Goal: Transaction & Acquisition: Book appointment/travel/reservation

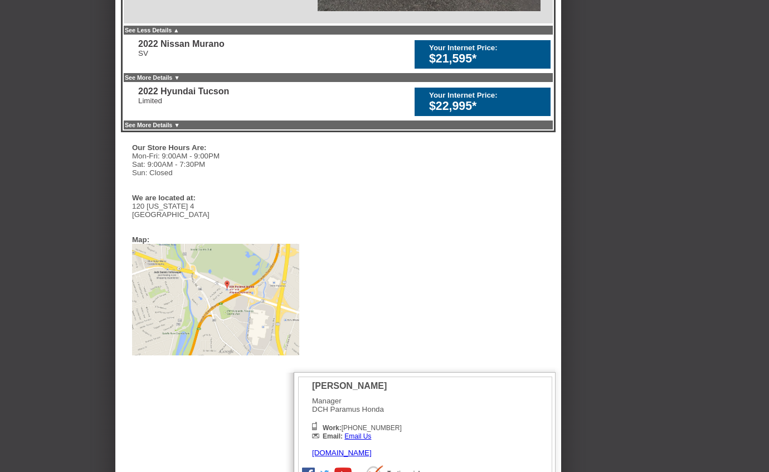
scroll to position [757, 0]
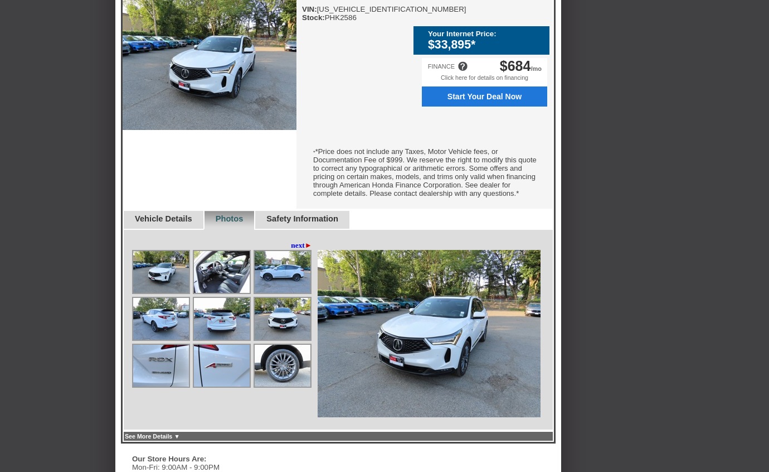
scroll to position [349, 0]
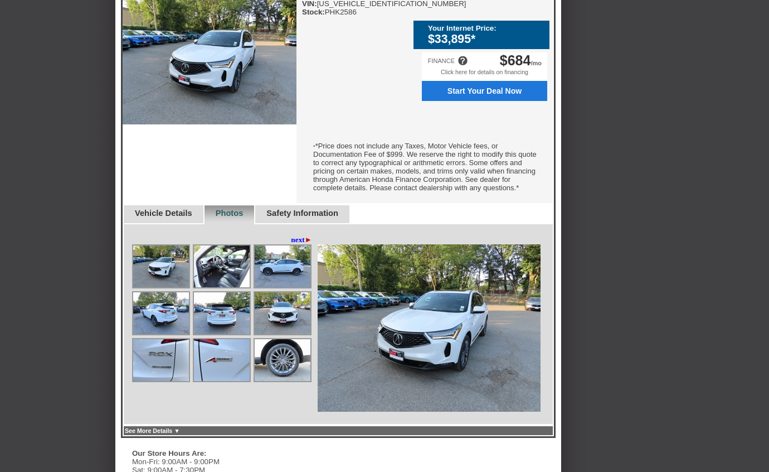
click at [161, 283] on img at bounding box center [161, 266] width 56 height 42
click at [214, 285] on img at bounding box center [222, 266] width 56 height 42
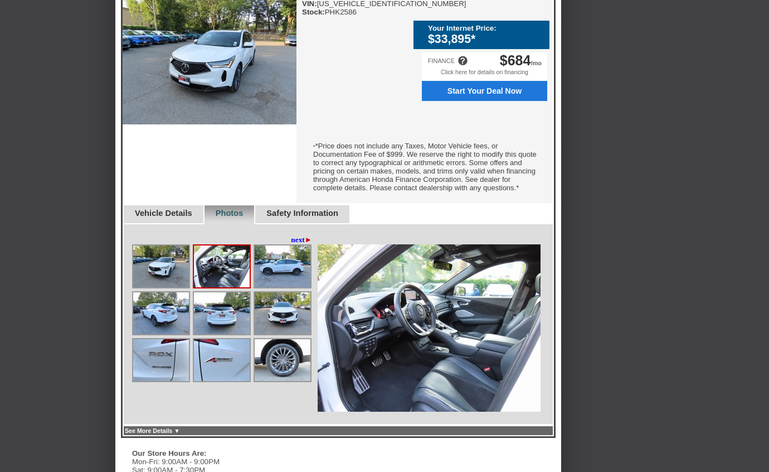
click at [268, 283] on img at bounding box center [283, 266] width 56 height 42
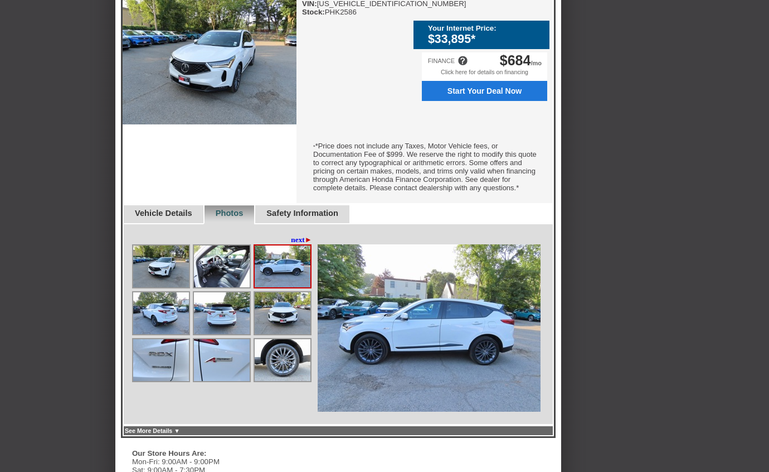
click at [281, 277] on img at bounding box center [283, 266] width 56 height 42
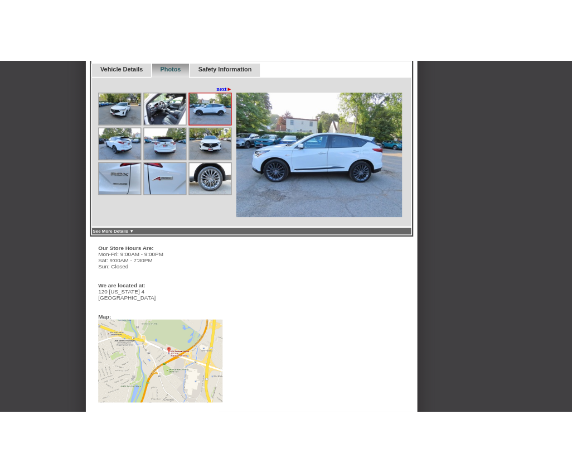
scroll to position [425, 0]
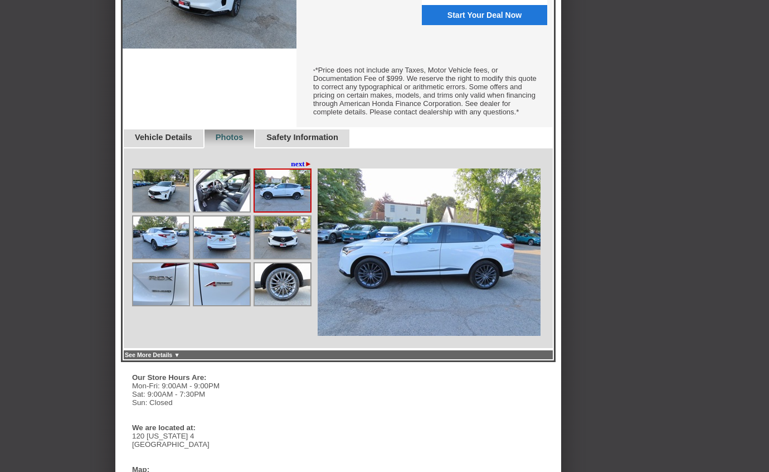
click at [295, 168] on link "next ►" at bounding box center [301, 163] width 21 height 9
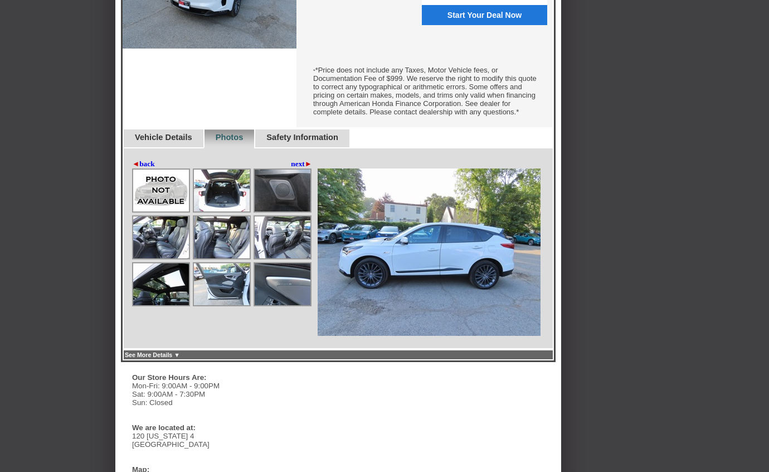
click at [161, 209] on img at bounding box center [161, 190] width 56 height 42
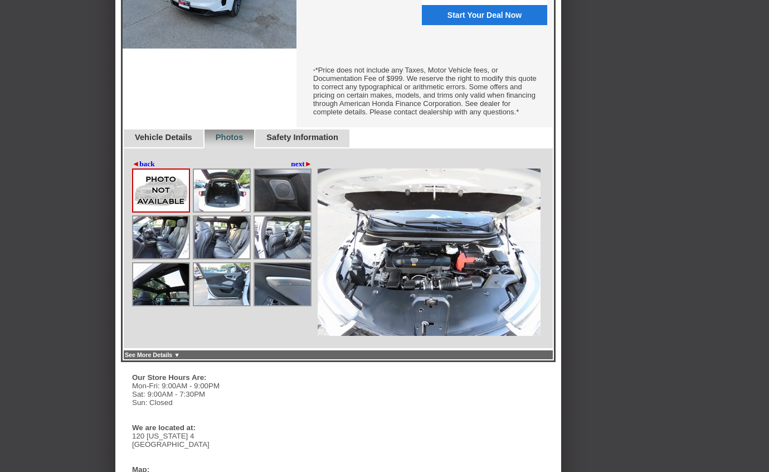
click at [212, 210] on img at bounding box center [222, 190] width 56 height 42
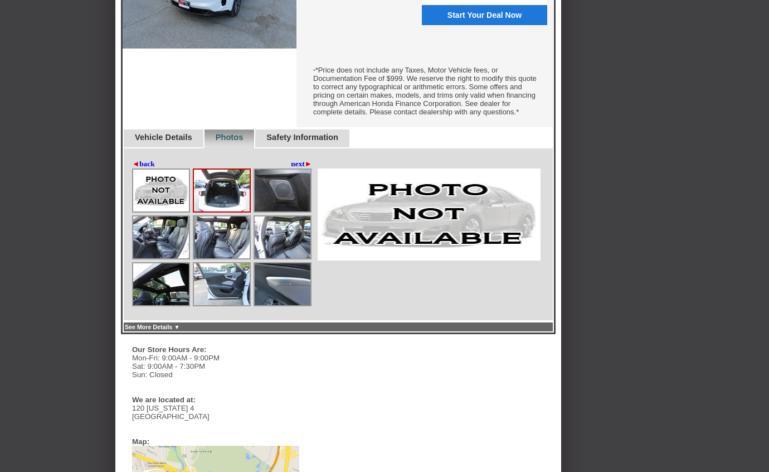
click at [287, 203] on img at bounding box center [283, 190] width 56 height 42
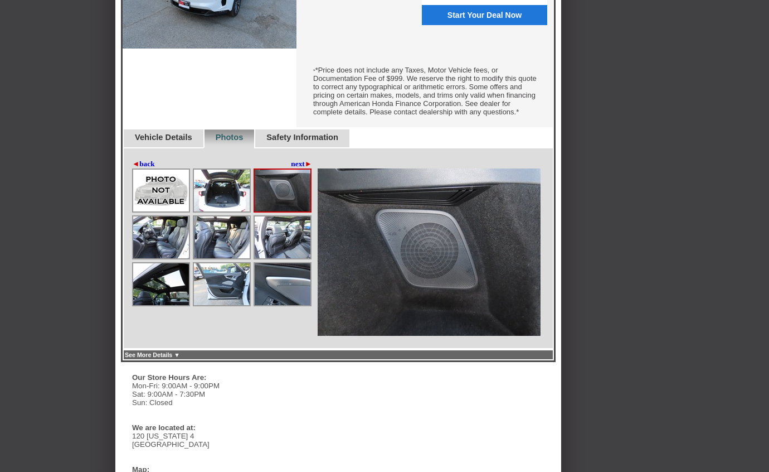
click at [728, 130] on div "Back To Quote Shem, DCH Paramus Honda is more than happy to schedule a meeting …" at bounding box center [384, 195] width 769 height 1206
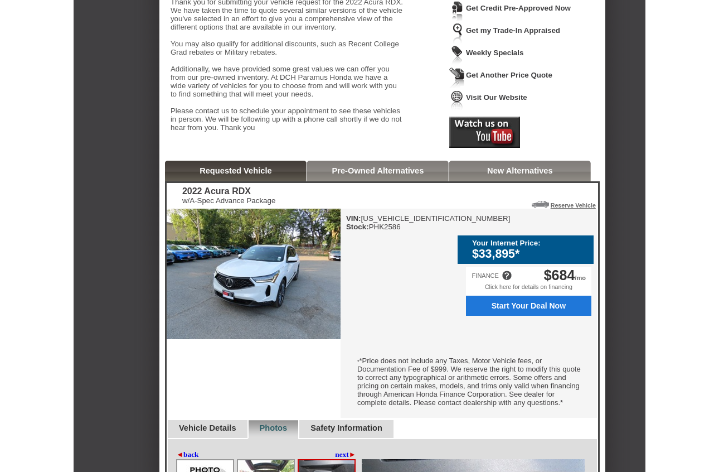
scroll to position [0, 0]
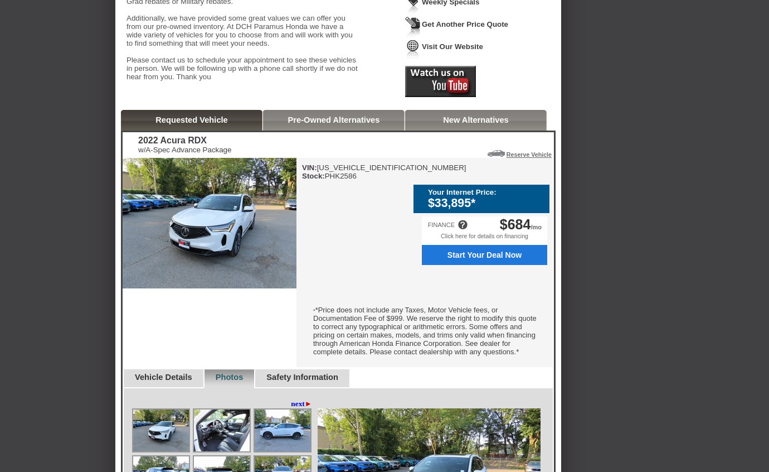
scroll to position [187, 0]
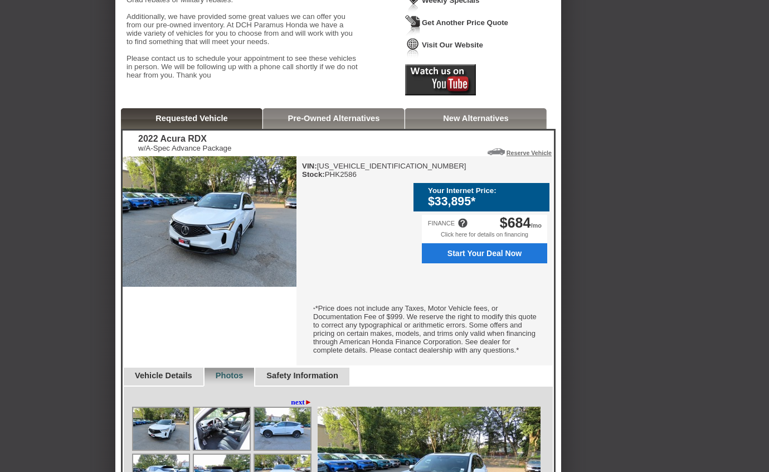
click at [210, 123] on link "Requested Vehicle" at bounding box center [192, 118] width 72 height 9
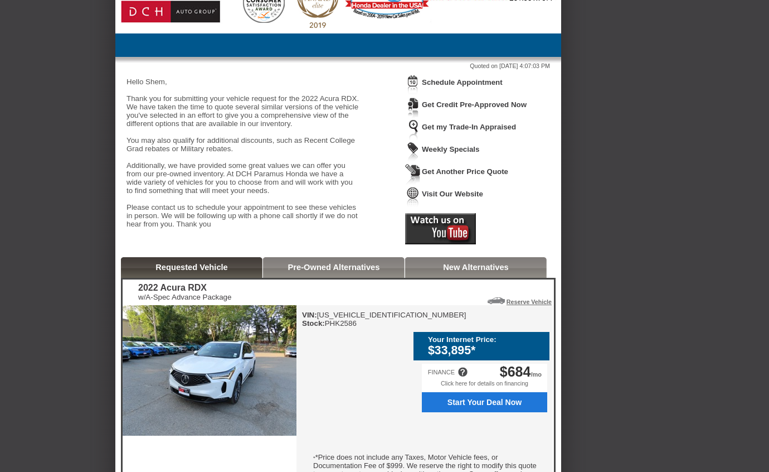
scroll to position [50, 0]
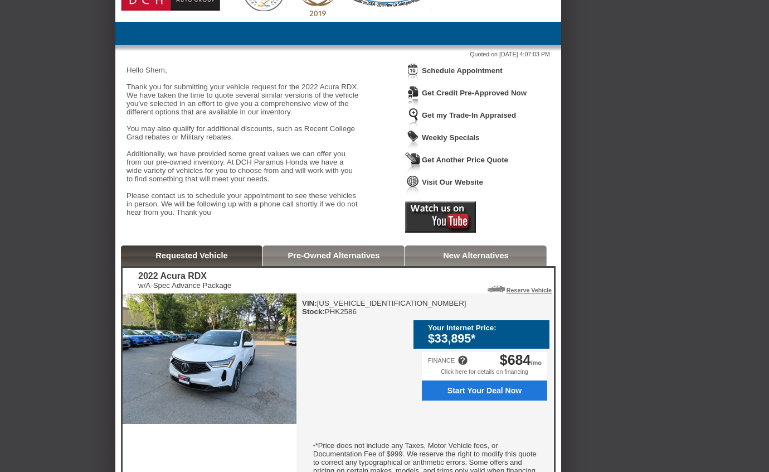
click at [326, 260] on link "Pre-Owned Alternatives" at bounding box center [334, 255] width 92 height 9
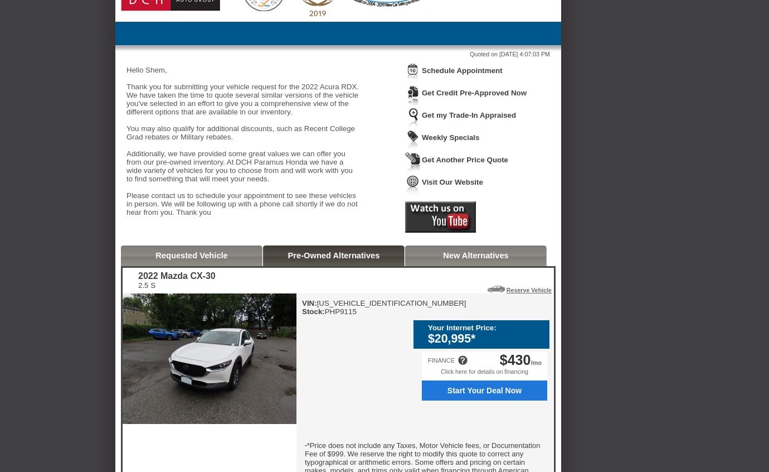
click at [205, 260] on link "Requested Vehicle" at bounding box center [192, 255] width 72 height 9
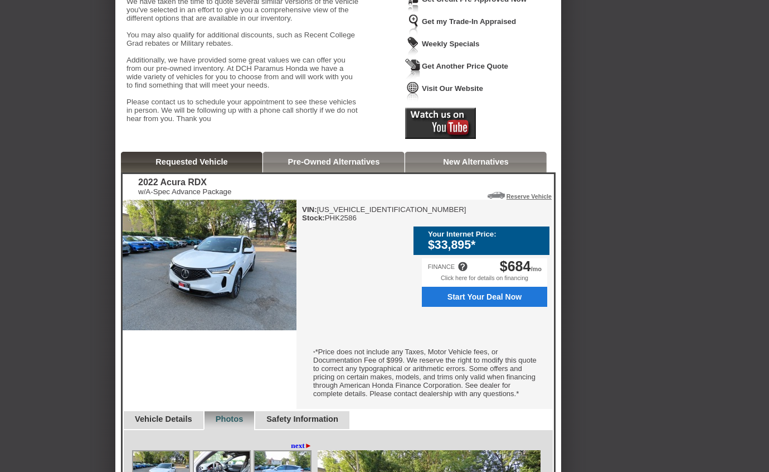
scroll to position [144, 0]
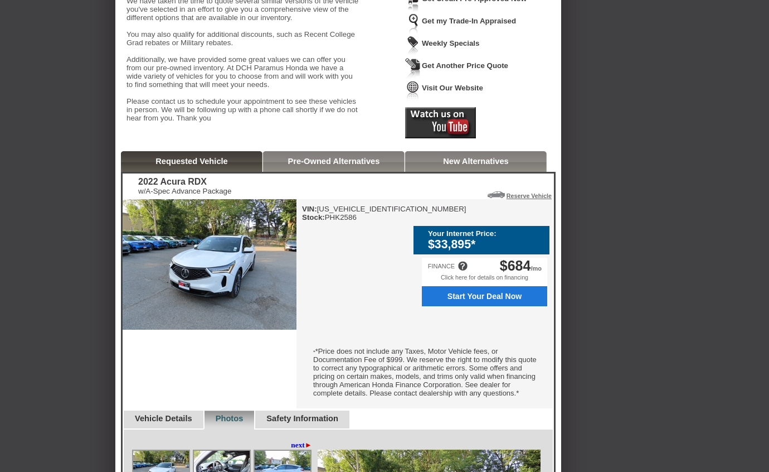
click at [293, 166] on link "Pre-Owned Alternatives" at bounding box center [334, 161] width 92 height 9
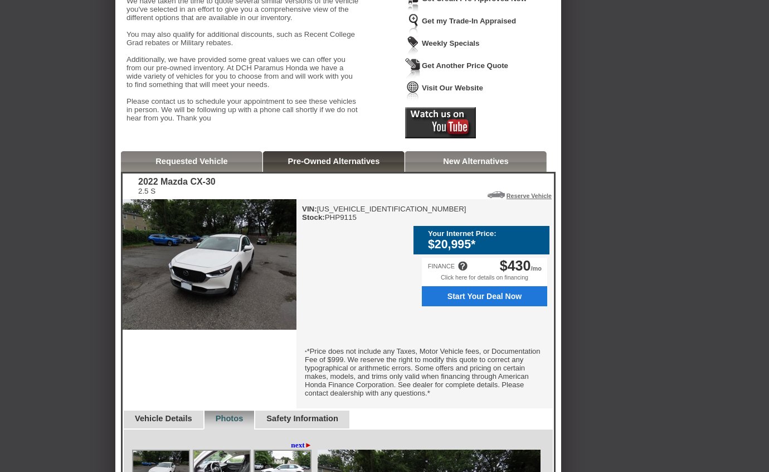
click at [216, 166] on link "Requested Vehicle" at bounding box center [192, 161] width 72 height 9
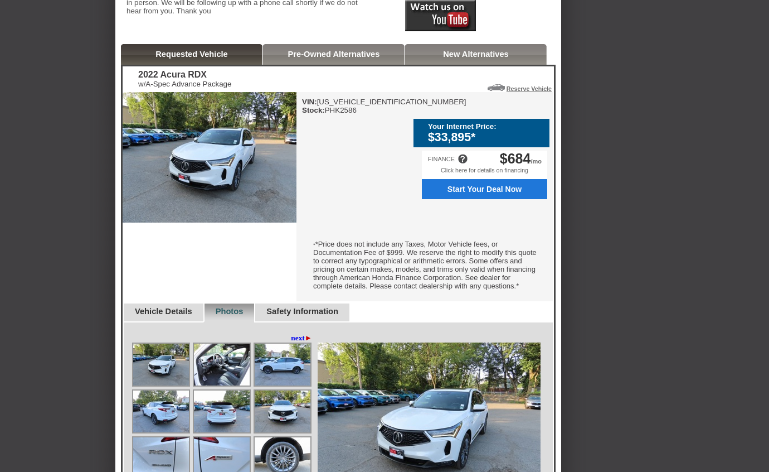
scroll to position [252, 0]
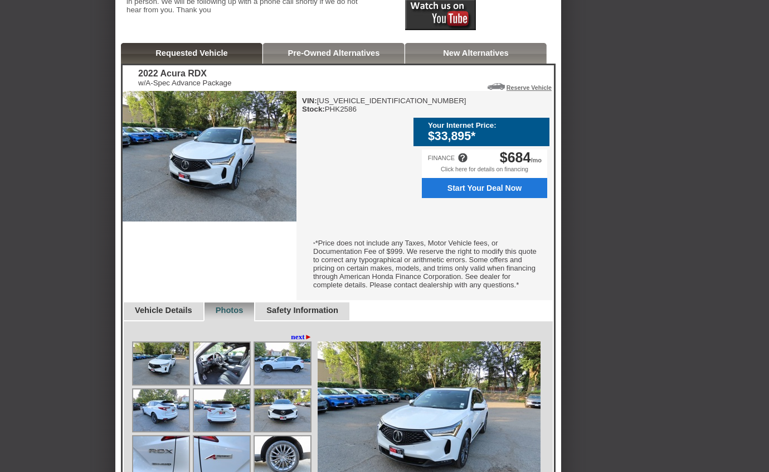
click at [509, 91] on link "Reserve Vehicle" at bounding box center [529, 87] width 45 height 7
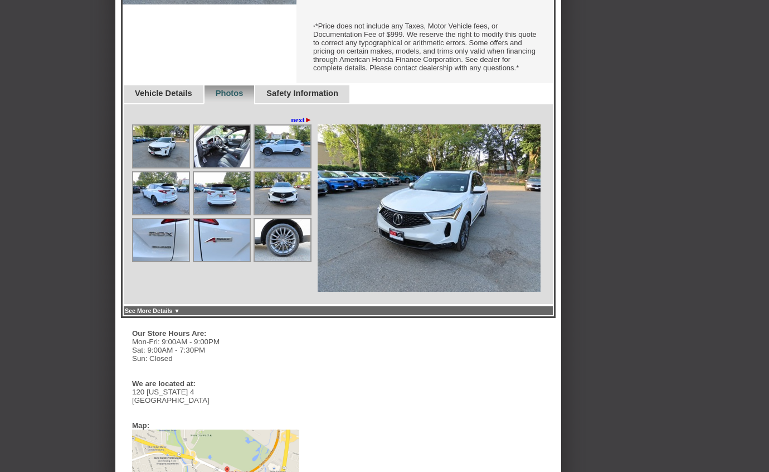
scroll to position [467, 0]
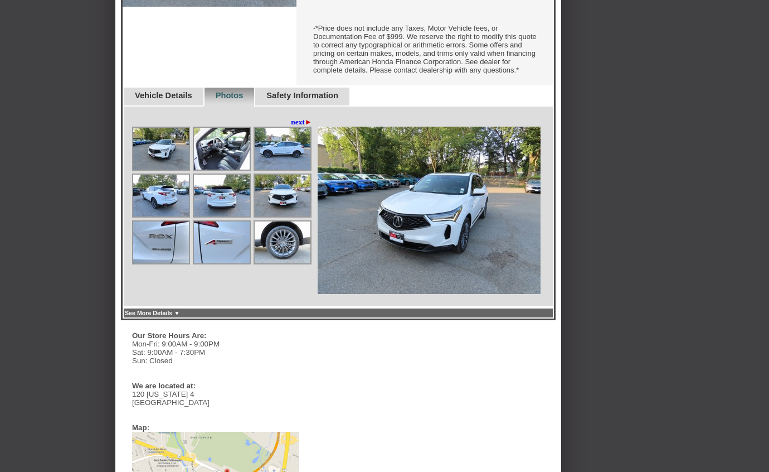
click at [283, 253] on img at bounding box center [283, 242] width 56 height 42
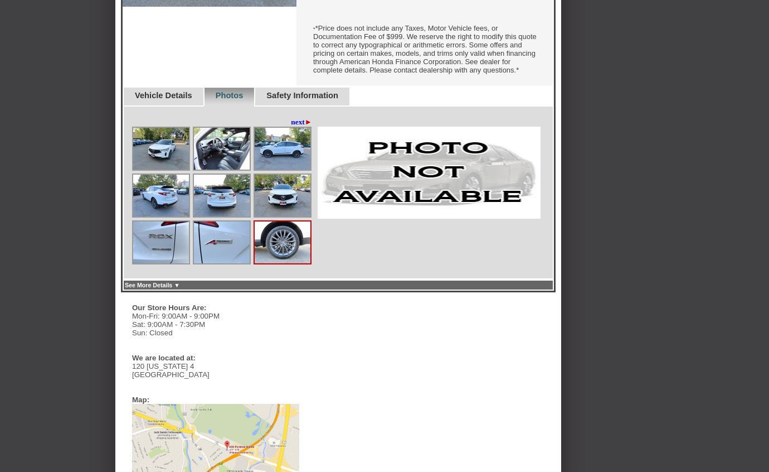
click at [221, 255] on img at bounding box center [222, 242] width 56 height 42
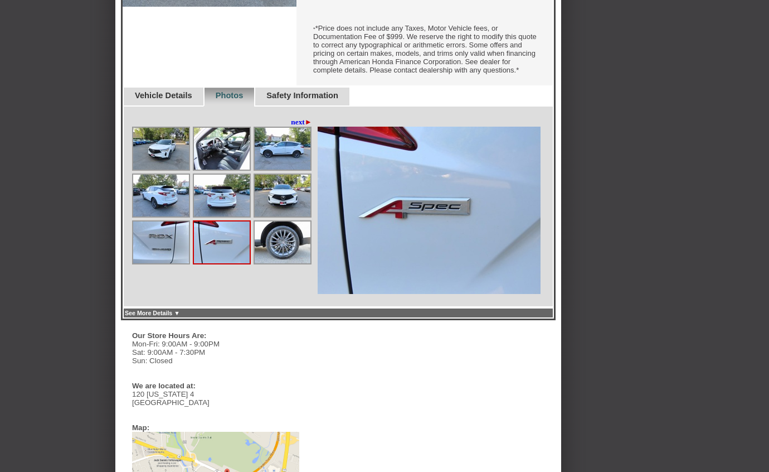
click at [148, 263] on img at bounding box center [161, 242] width 56 height 42
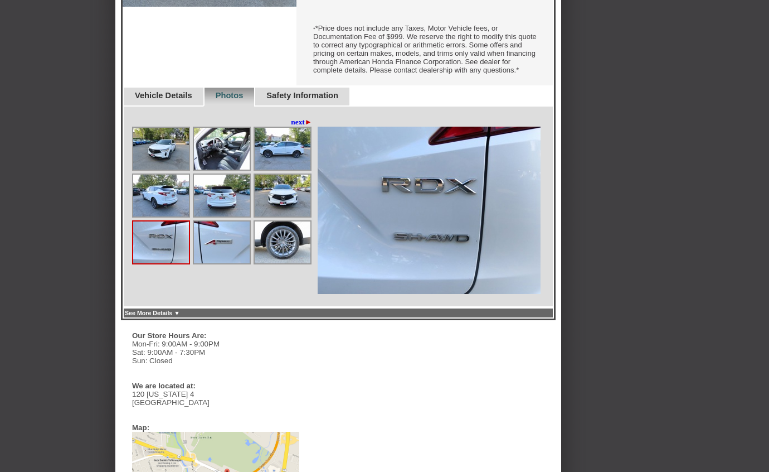
click at [158, 210] on img at bounding box center [161, 195] width 56 height 42
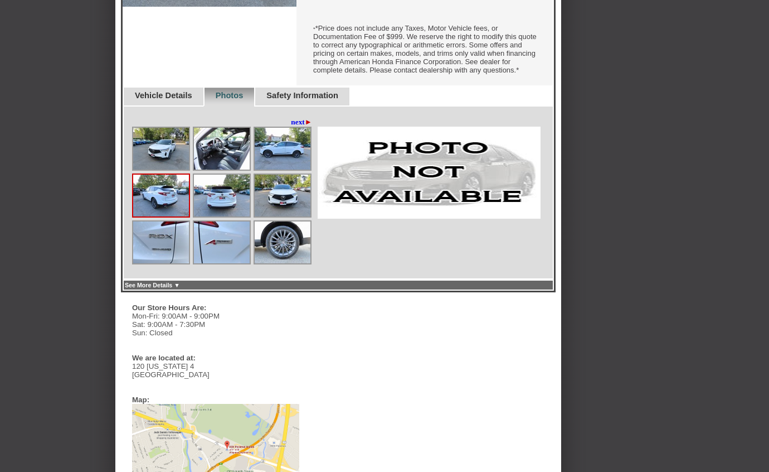
click at [224, 214] on img at bounding box center [222, 195] width 56 height 42
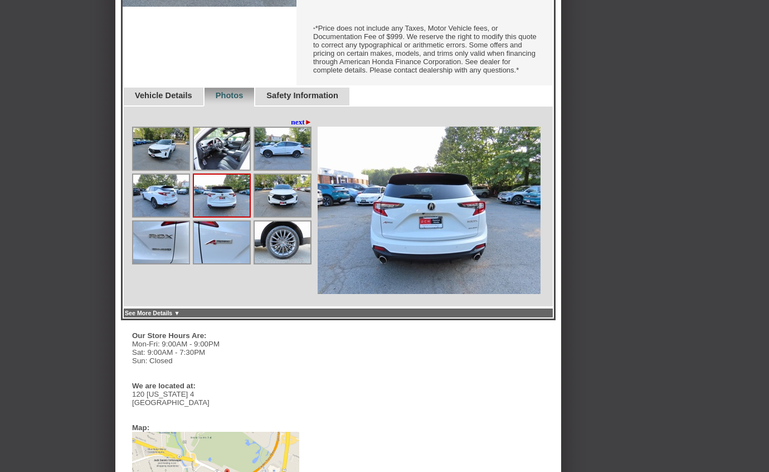
click at [280, 209] on img at bounding box center [283, 195] width 56 height 42
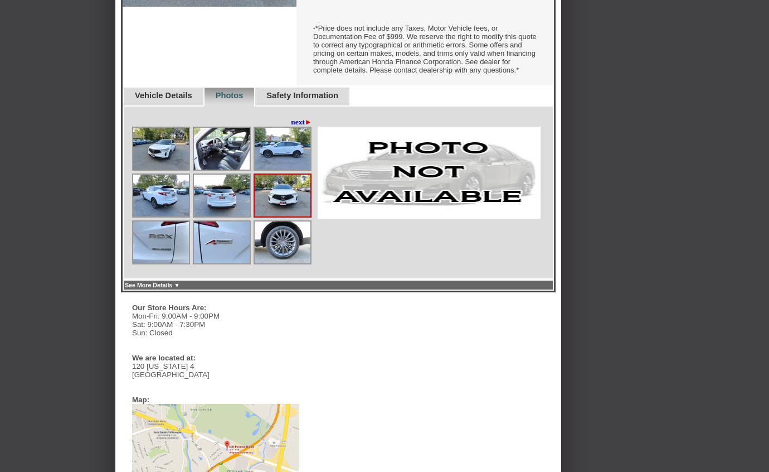
click at [287, 163] on img at bounding box center [283, 149] width 56 height 42
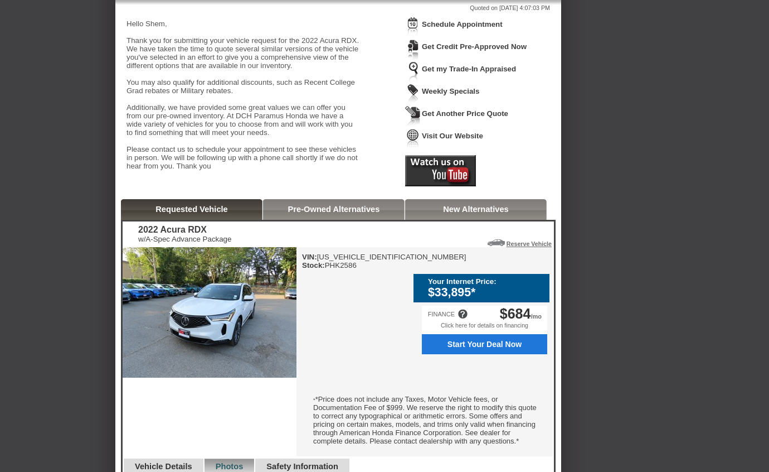
scroll to position [151, 0]
